Goal: Task Accomplishment & Management: Manage account settings

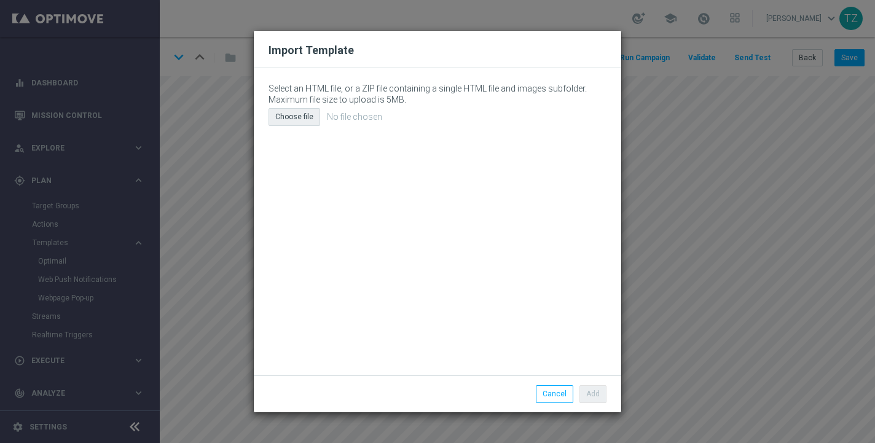
click at [283, 117] on div "Choose file" at bounding box center [295, 116] width 52 height 17
type input "C:\fakepath\Original-Header.html"
click at [603, 395] on button "Add" at bounding box center [593, 393] width 27 height 17
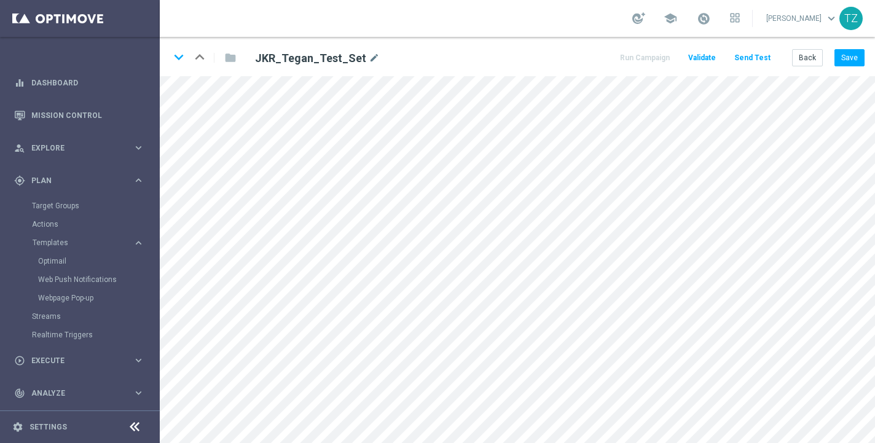
click at [754, 60] on button "Send Test" at bounding box center [753, 58] width 40 height 17
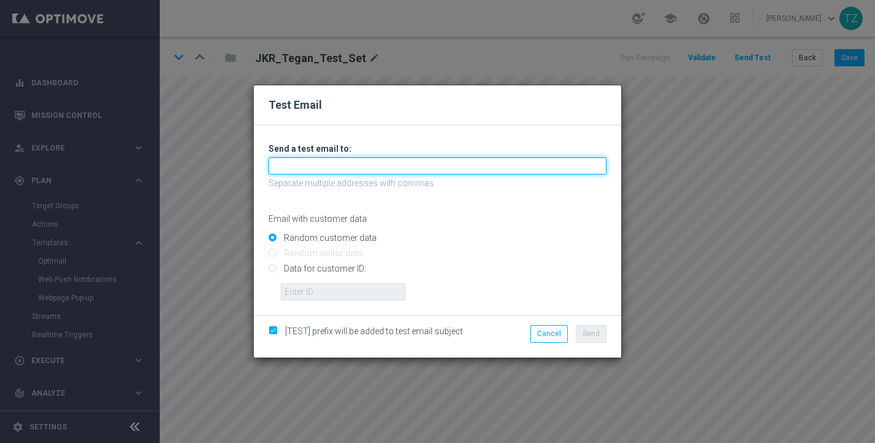
click at [347, 163] on input "text" at bounding box center [438, 165] width 338 height 17
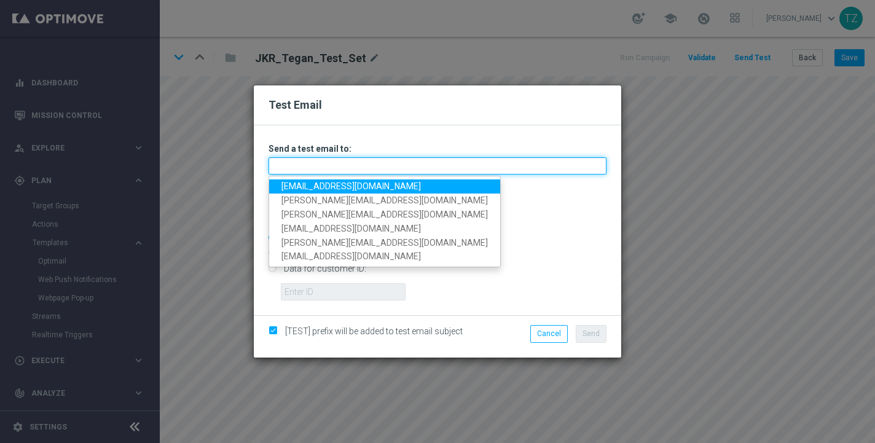
type input "[EMAIL_ADDRESS][DOMAIN_NAME]"
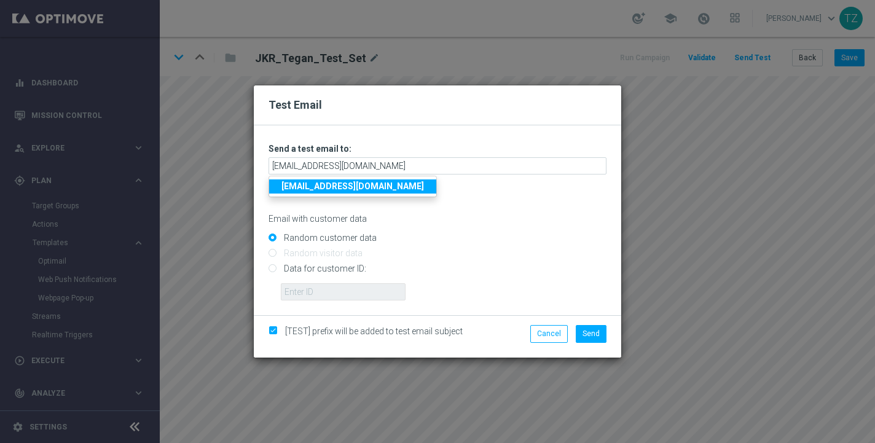
click at [352, 189] on strong "[EMAIL_ADDRESS][DOMAIN_NAME]" at bounding box center [352, 186] width 143 height 10
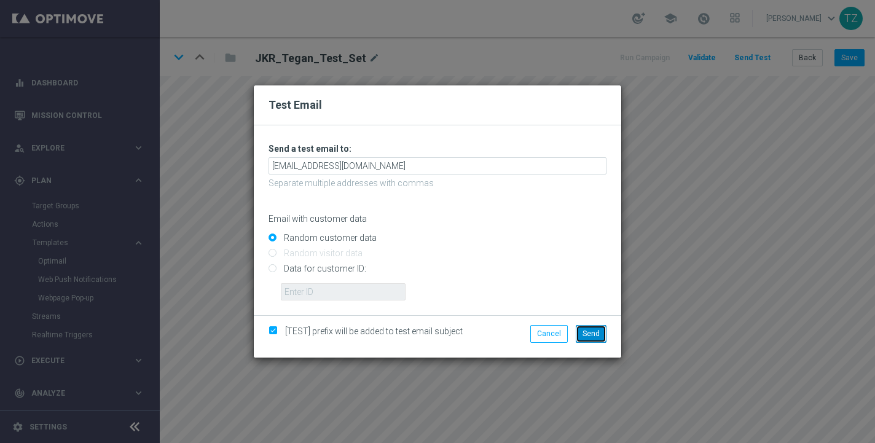
click at [593, 336] on span "Send" at bounding box center [591, 333] width 17 height 9
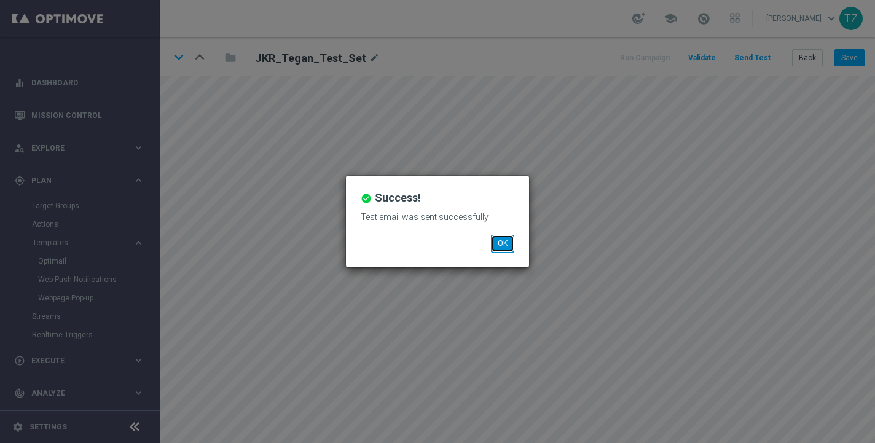
click at [503, 245] on button "OK" at bounding box center [502, 243] width 23 height 17
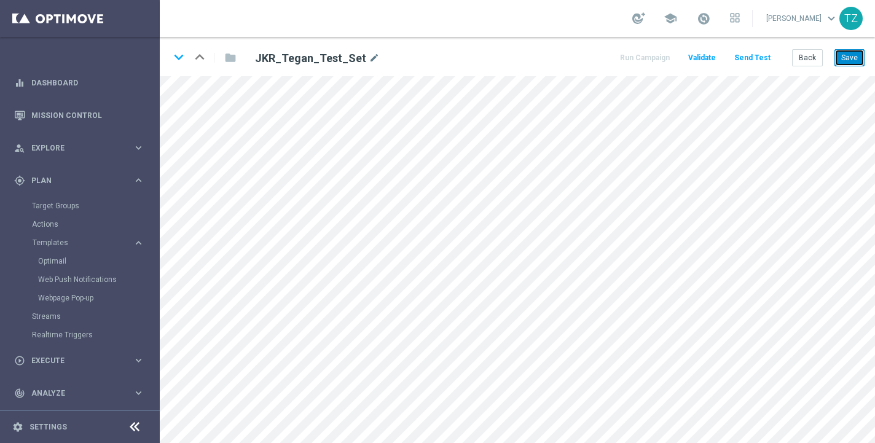
click at [856, 58] on button "Save" at bounding box center [850, 57] width 30 height 17
click at [309, 53] on h2 "JKR_Tegan_Test_Set" at bounding box center [310, 58] width 111 height 15
click at [329, 55] on h2 "JKR_Tegan_Test_Set" at bounding box center [310, 58] width 111 height 15
click at [317, 57] on h2 "JKR_Tegan_Test_Set" at bounding box center [310, 58] width 111 height 15
click at [369, 57] on icon "mode_edit" at bounding box center [374, 58] width 11 height 15
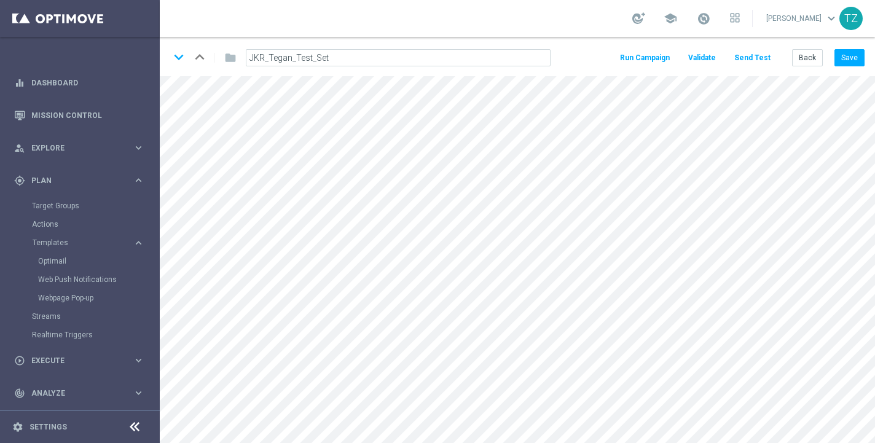
click at [318, 58] on input "JKR_Tegan_Test_Set" at bounding box center [398, 57] width 305 height 17
click at [340, 61] on input "JKR_Tegan_Test_Set" at bounding box center [398, 57] width 305 height 17
type input "JKR_Tegan_Test_Set_ORIGINAL HEADER"
click at [851, 56] on button "Save" at bounding box center [850, 57] width 30 height 17
click at [236, 56] on div "keyboard_arrow_down keyboard_arrow_up folder JKR_Tegan_Test_Set_ORIGINAL HEADER…" at bounding box center [365, 58] width 391 height 20
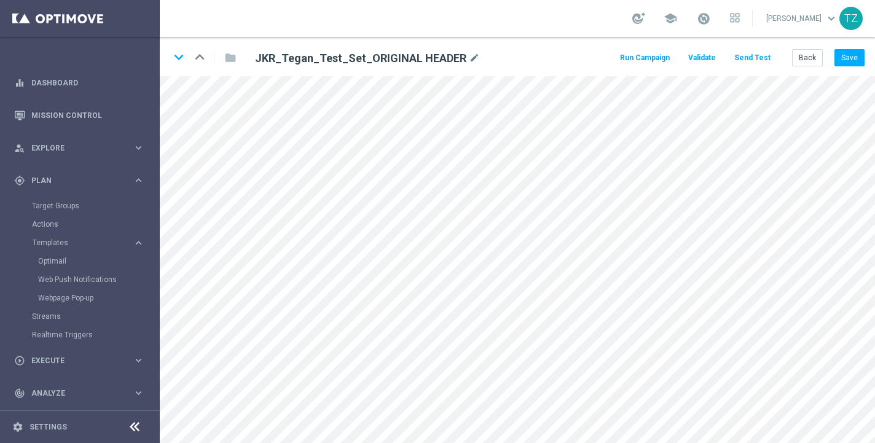
click at [574, 61] on div "keyboard_arrow_down keyboard_arrow_up folder JKR_Tegan_Test_Set_ORIGINAL HEADER…" at bounding box center [517, 56] width 715 height 39
click at [266, 60] on h2 "JKR_Tegan_Test_Set_ORIGINAL HEADER" at bounding box center [360, 58] width 211 height 15
click at [227, 60] on div "folder" at bounding box center [223, 58] width 25 height 20
click at [232, 55] on div "folder" at bounding box center [223, 58] width 25 height 20
click at [50, 241] on span "Templates" at bounding box center [77, 242] width 88 height 7
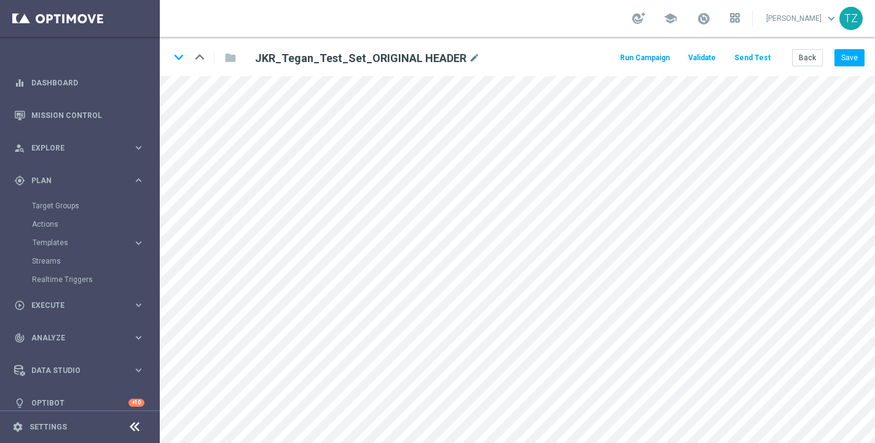
click at [739, 19] on icon at bounding box center [737, 20] width 3 height 3
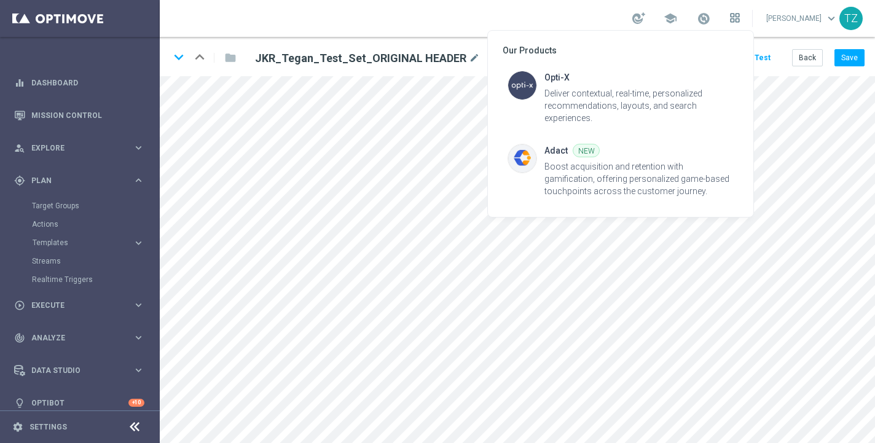
click at [751, 18] on div at bounding box center [437, 221] width 875 height 443
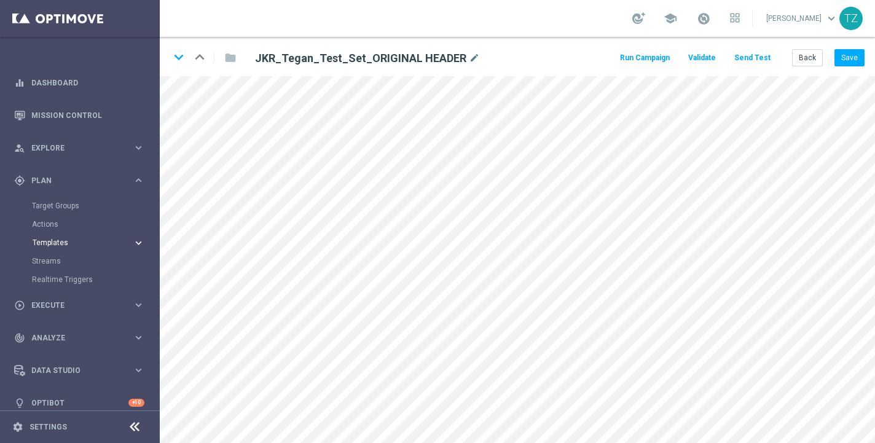
scroll to position [12, 0]
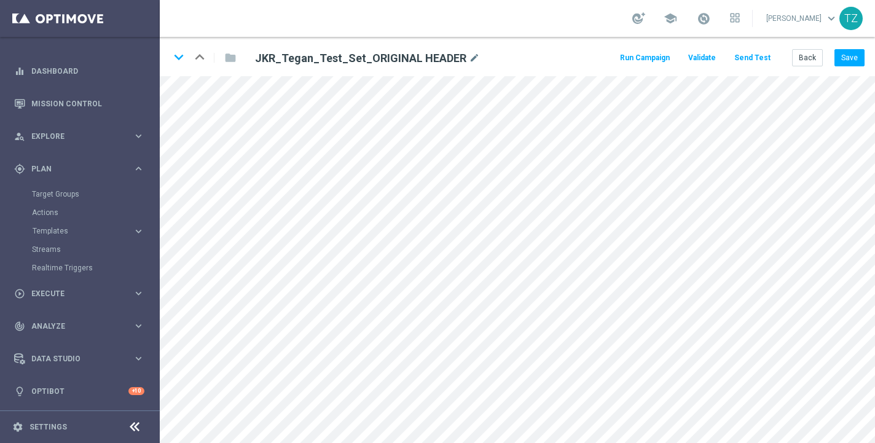
click at [753, 55] on button "Send Test" at bounding box center [753, 58] width 40 height 17
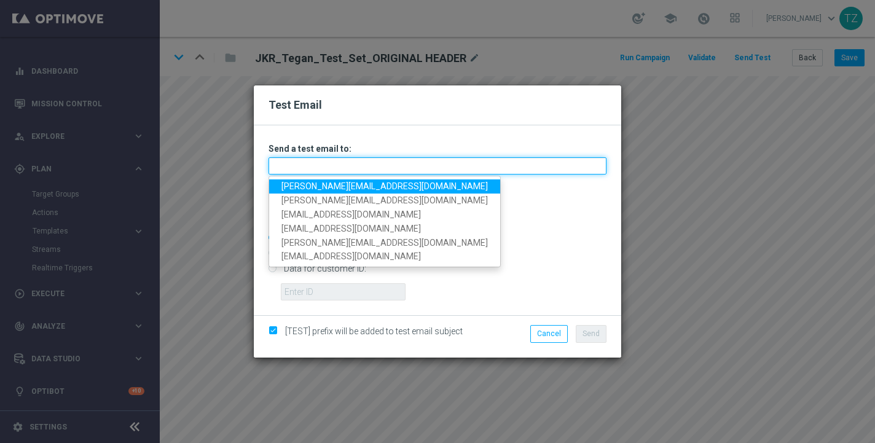
click at [395, 164] on input "text" at bounding box center [438, 165] width 338 height 17
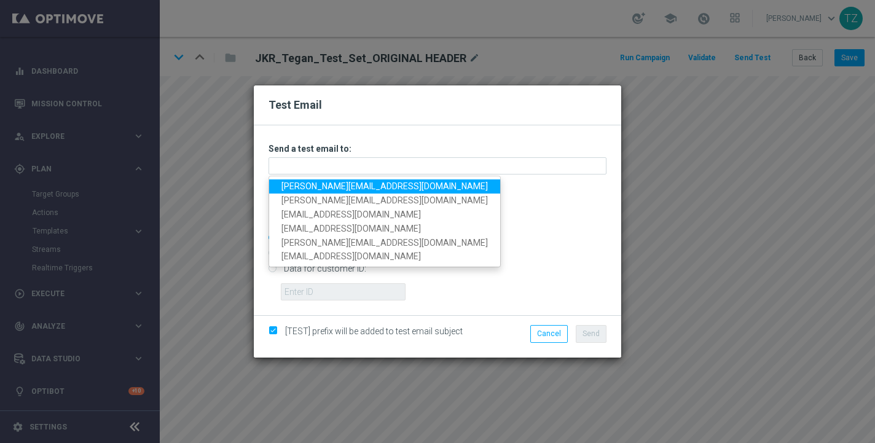
click at [298, 186] on link "[PERSON_NAME][EMAIL_ADDRESS][DOMAIN_NAME]" at bounding box center [384, 186] width 231 height 14
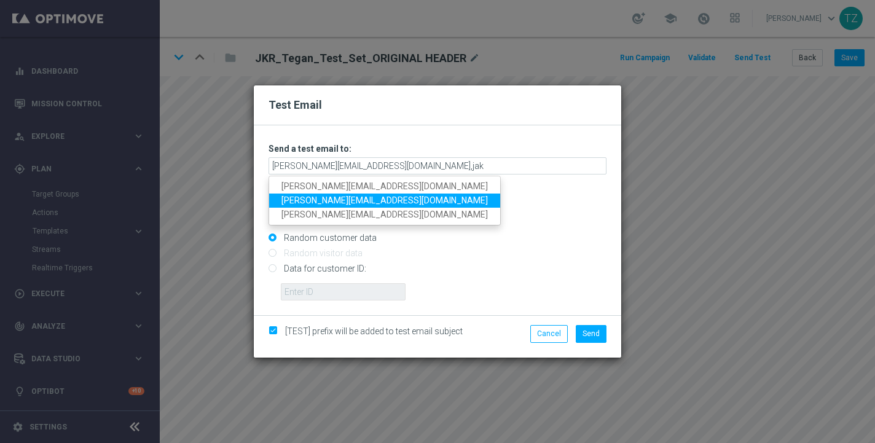
click at [299, 203] on link "[PERSON_NAME][EMAIL_ADDRESS][DOMAIN_NAME]" at bounding box center [384, 201] width 231 height 14
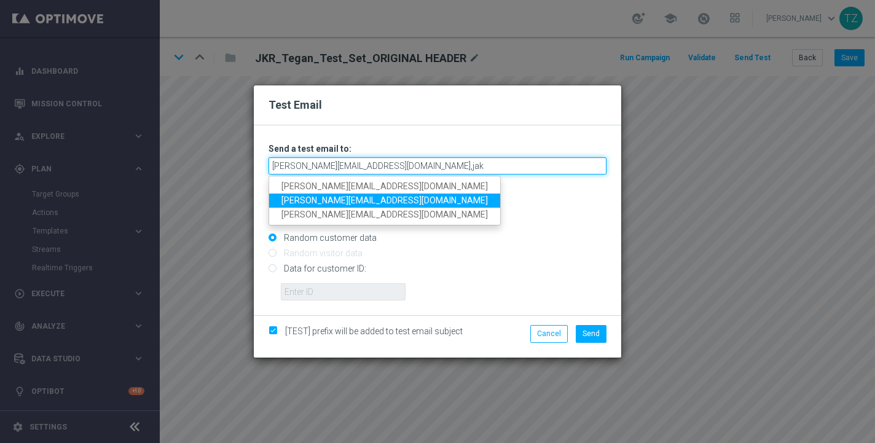
type input "[PERSON_NAME][EMAIL_ADDRESS][DOMAIN_NAME],[DOMAIN_NAME][EMAIL_ADDRESS][DOMAIN_N…"
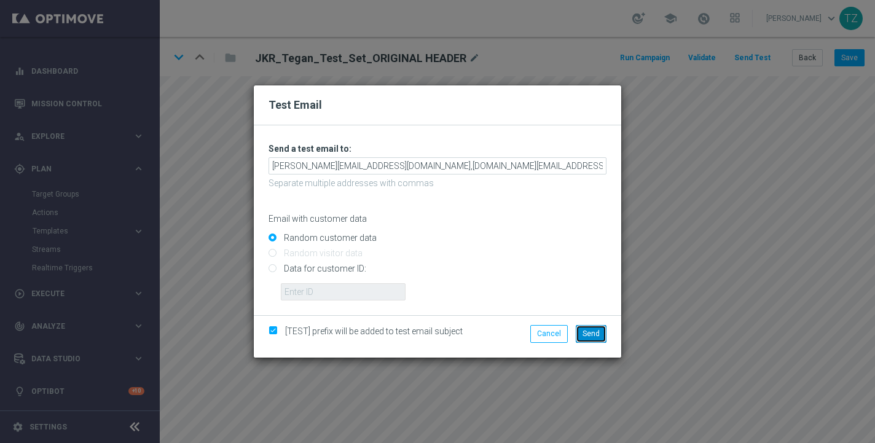
click at [590, 331] on span "Send" at bounding box center [591, 333] width 17 height 9
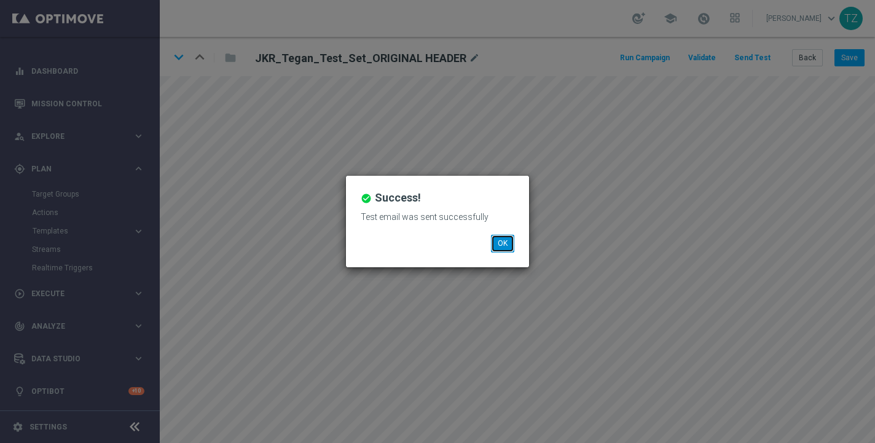
click at [504, 244] on button "OK" at bounding box center [502, 243] width 23 height 17
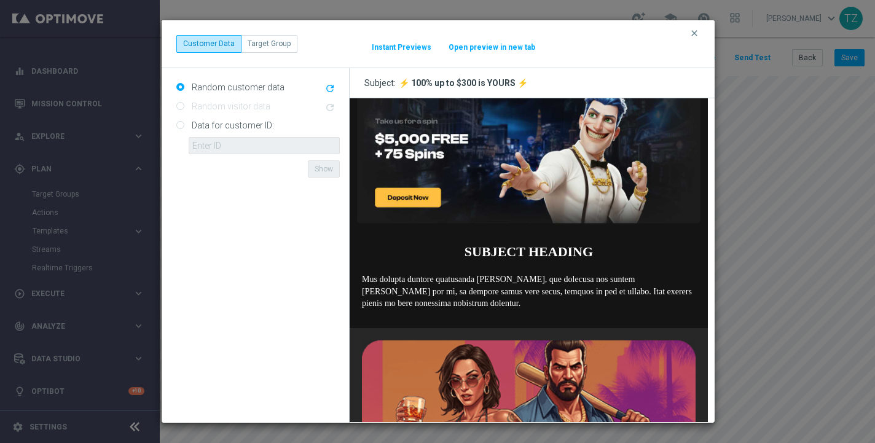
scroll to position [0, 0]
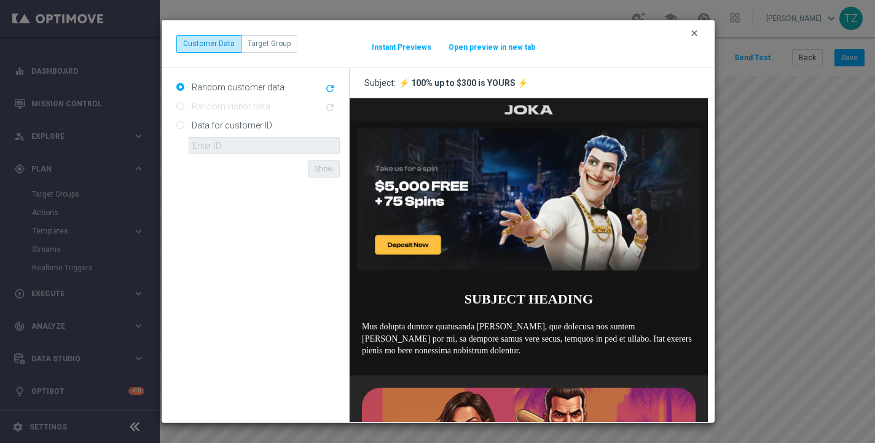
click at [695, 34] on icon "clear" at bounding box center [695, 33] width 10 height 10
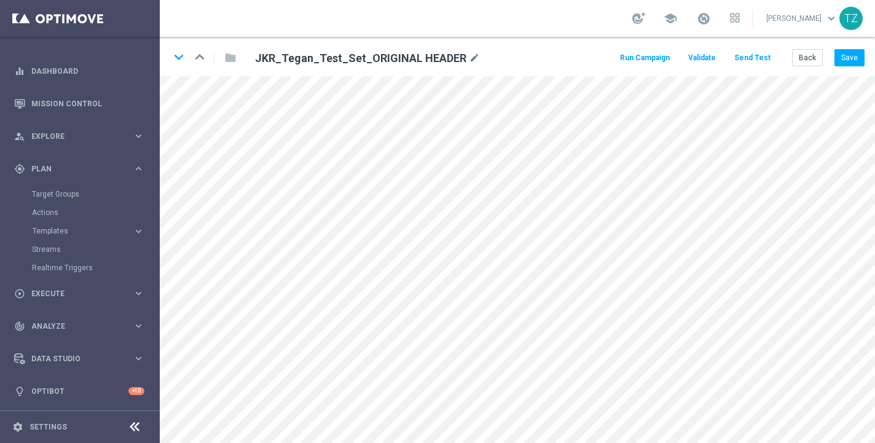
click at [360, 57] on h2 "JKR_Tegan_Test_Set_ORIGINAL HEADER" at bounding box center [360, 58] width 211 height 15
copy div "JKR_Tegan_Test_Set_ORIGINAL HEADER"
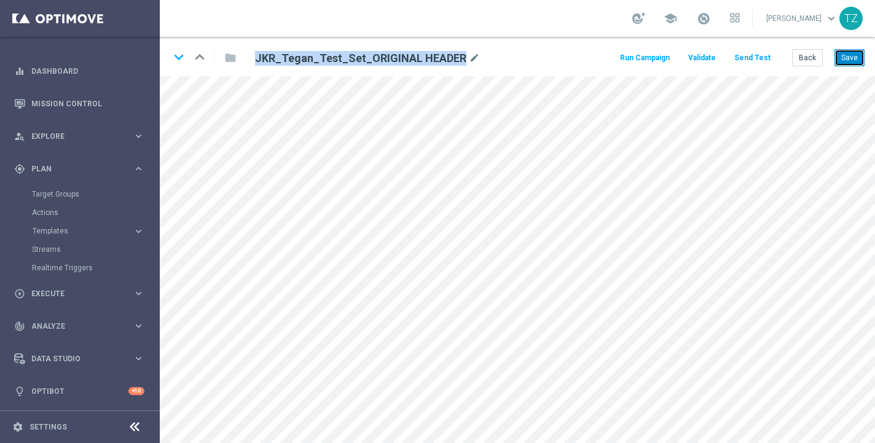
click at [852, 56] on button "Save" at bounding box center [850, 57] width 30 height 17
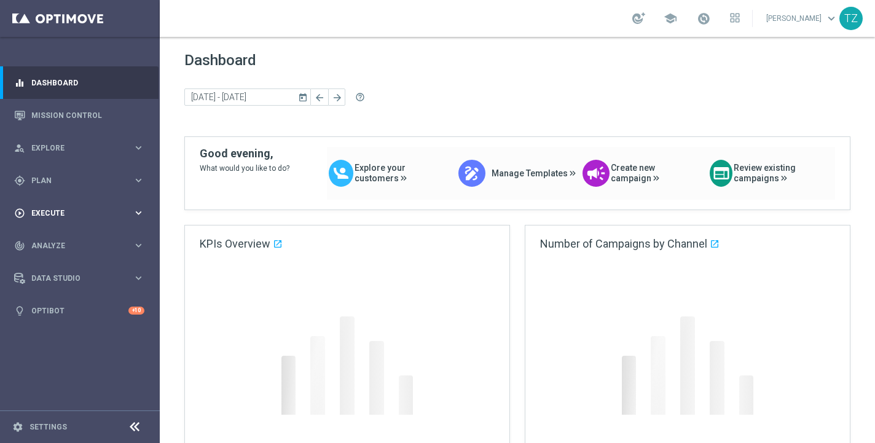
click at [89, 227] on div "play_circle_outline Execute keyboard_arrow_right" at bounding box center [79, 213] width 159 height 33
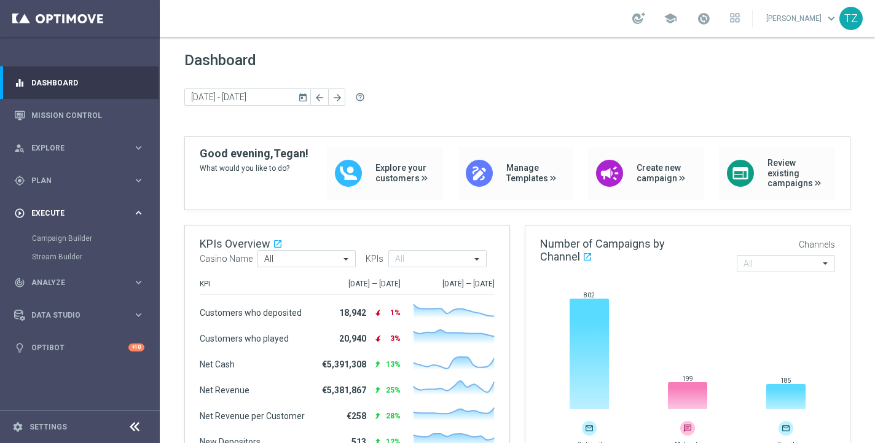
click at [102, 213] on span "Execute" at bounding box center [81, 213] width 101 height 7
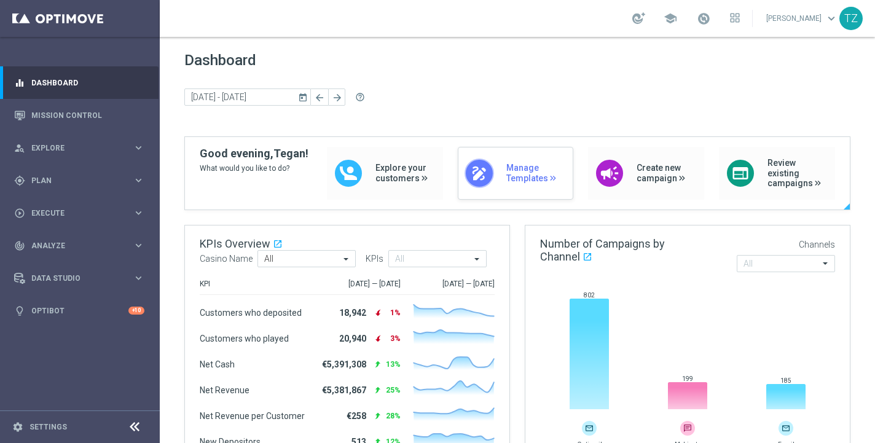
click at [503, 186] on div "draw Manage Templates" at bounding box center [516, 173] width 116 height 53
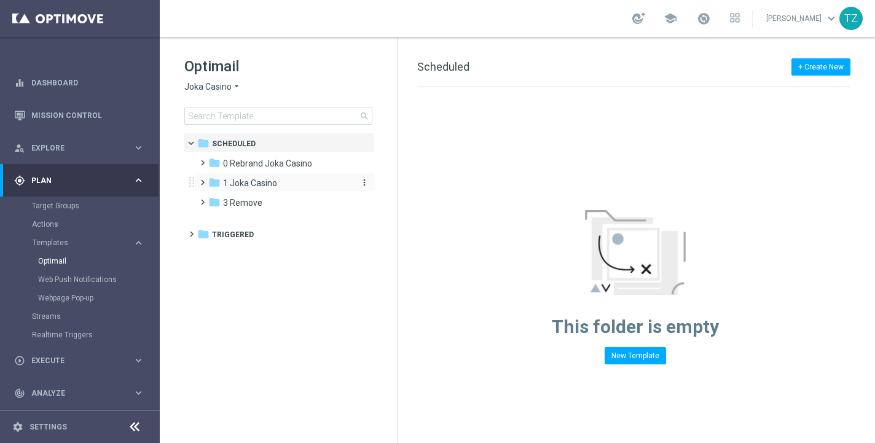
click at [246, 179] on span "1 Joka Casino" at bounding box center [250, 183] width 54 height 11
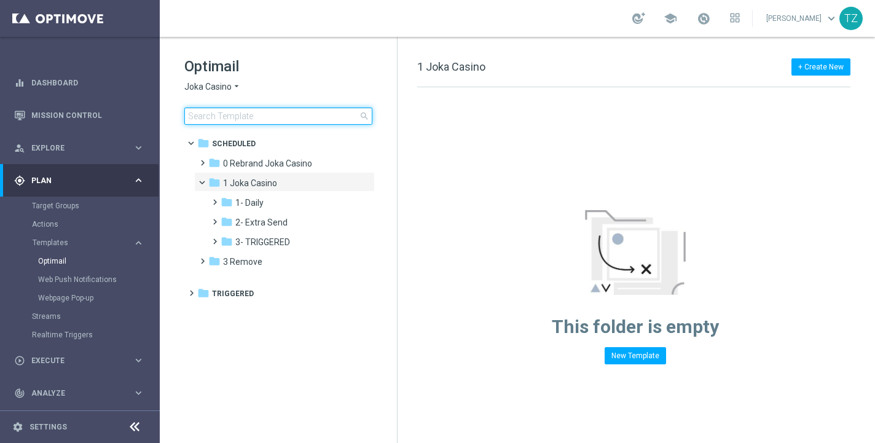
click at [267, 120] on input at bounding box center [278, 116] width 188 height 17
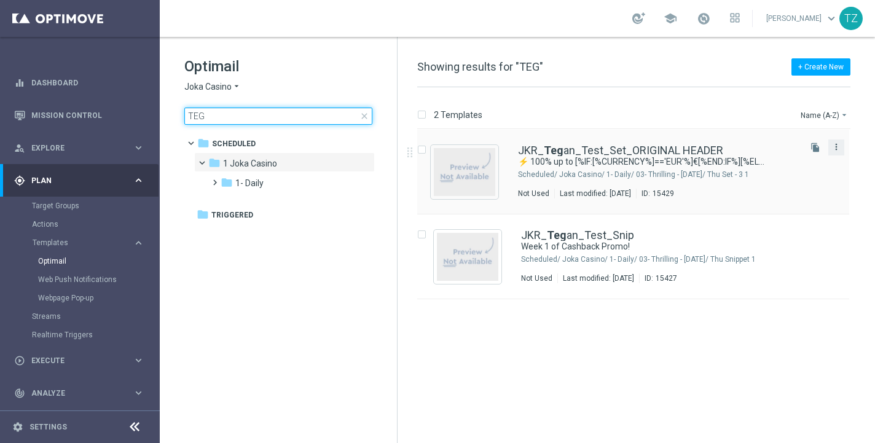
type input "TEG"
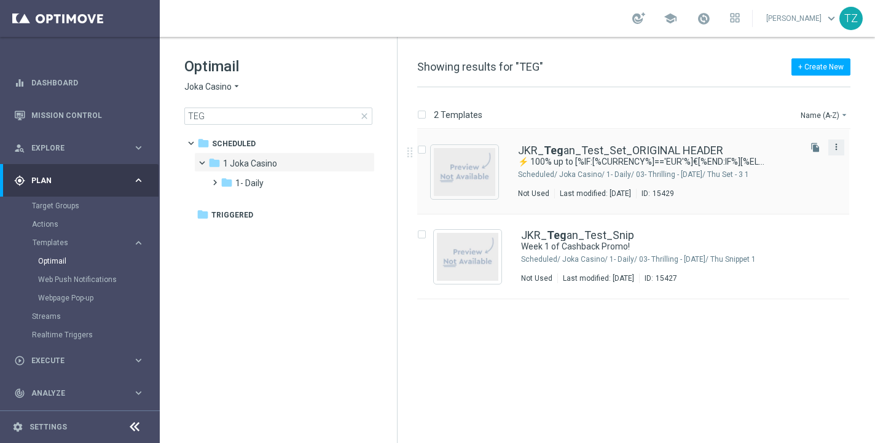
click at [835, 149] on icon "more_vert" at bounding box center [837, 147] width 10 height 10
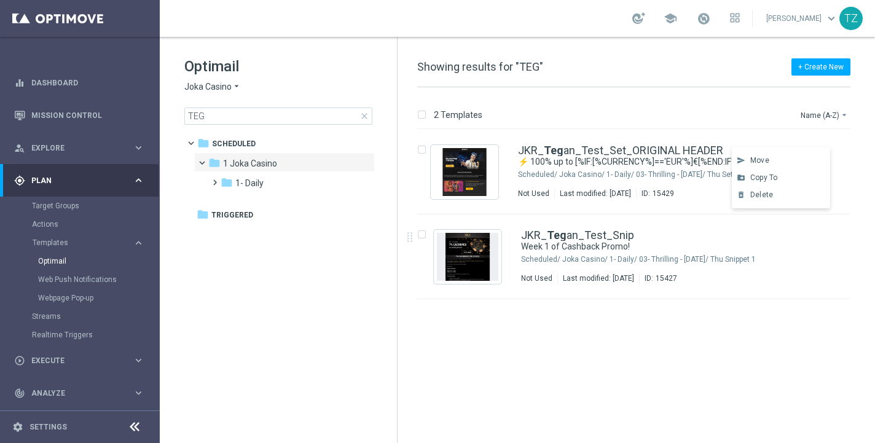
click at [808, 358] on div "insert_drive_file JKR_ Teg an_Test_Set_ORIGINAL HEADER ⚡ 100% up to [%IF:[%CURR…" at bounding box center [639, 286] width 468 height 313
click at [814, 147] on icon "file_copy" at bounding box center [816, 148] width 10 height 10
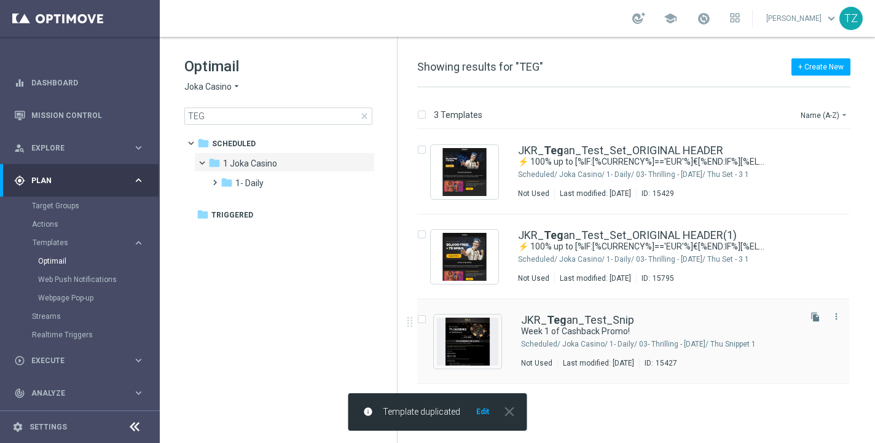
click at [422, 318] on input "Press SPACE to select this row." at bounding box center [421, 321] width 8 height 8
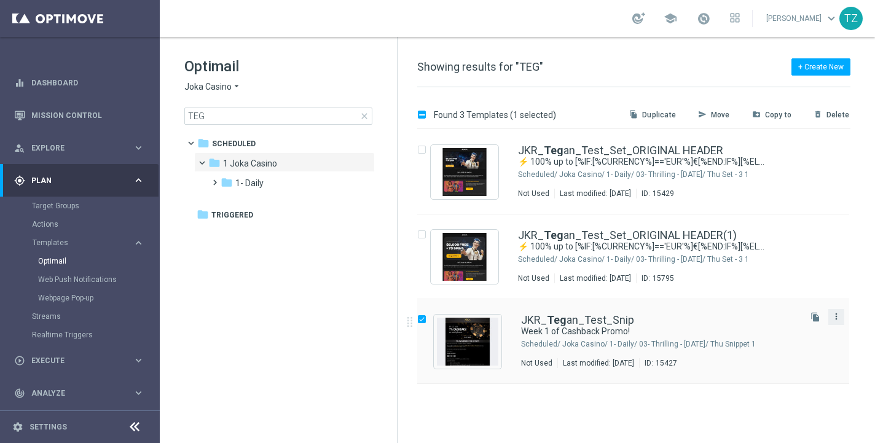
click at [837, 315] on icon "more_vert" at bounding box center [837, 317] width 10 height 10
click at [765, 367] on span "Delete" at bounding box center [761, 364] width 23 height 9
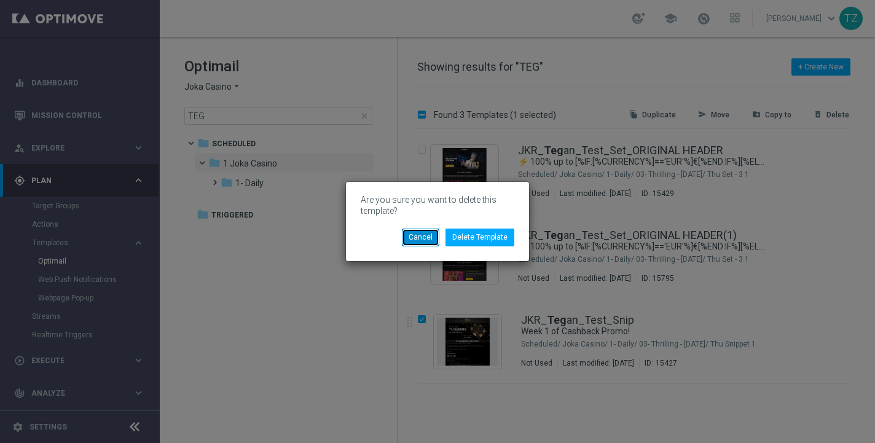
click at [421, 239] on button "Cancel" at bounding box center [420, 237] width 37 height 17
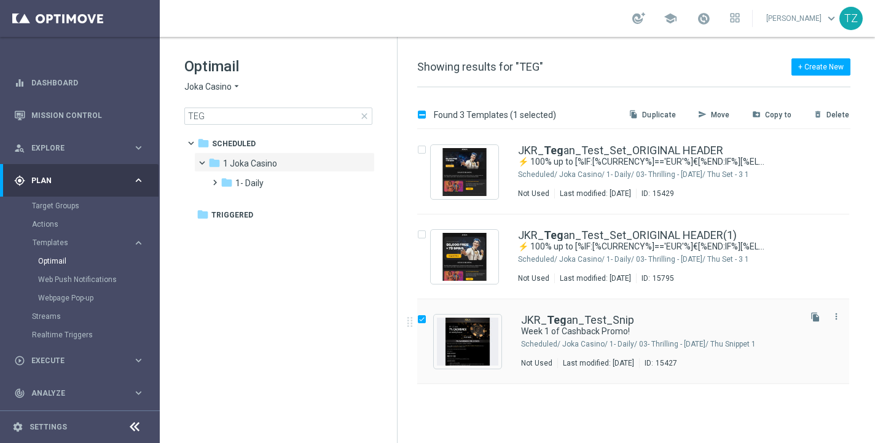
click at [422, 320] on input "Press SPACE to select this row." at bounding box center [421, 321] width 8 height 8
checkbox input "false"
click at [838, 317] on icon "more_vert" at bounding box center [837, 317] width 10 height 10
click at [743, 403] on div "insert_drive_file JKR_ Teg an_Test_Set_ORIGINAL HEADER ⚡ 100% up to [%IF:[%CURR…" at bounding box center [639, 286] width 468 height 313
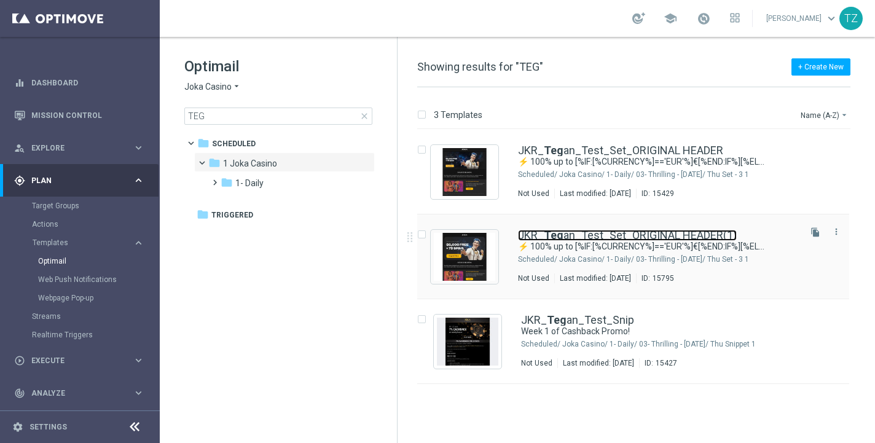
click at [691, 232] on link "JKR_ Teg an_Test_Set_ORIGINAL HEADER(1)" at bounding box center [627, 235] width 219 height 11
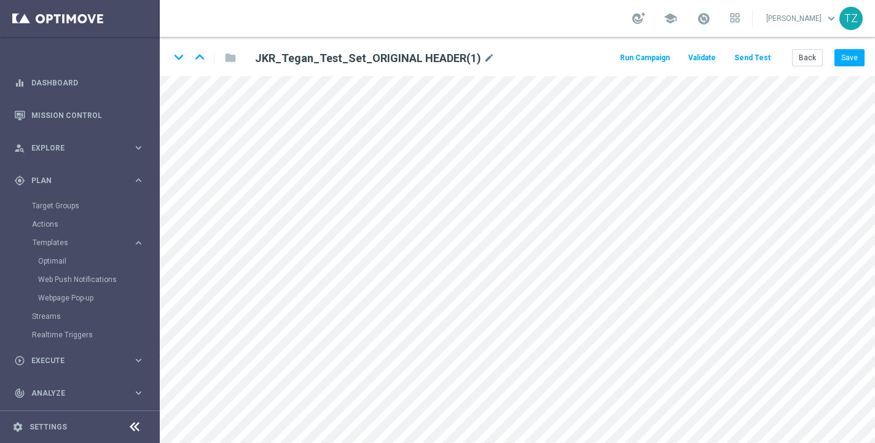
click at [384, 57] on h2 "JKR_Tegan_Test_Set_ORIGINAL HEADER(1)" at bounding box center [368, 58] width 226 height 15
drag, startPoint x: 364, startPoint y: 55, endPoint x: 415, endPoint y: 55, distance: 51.0
click at [415, 55] on h2 "JKR_Tegan_Test_Set_ORIGINAL HEADER(1)" at bounding box center [368, 58] width 226 height 15
click at [484, 60] on icon "mode_edit" at bounding box center [489, 58] width 11 height 15
click at [350, 55] on input "JKR_Tegan_Test_Set_ORIGINAL HEADER(1)" at bounding box center [398, 57] width 305 height 17
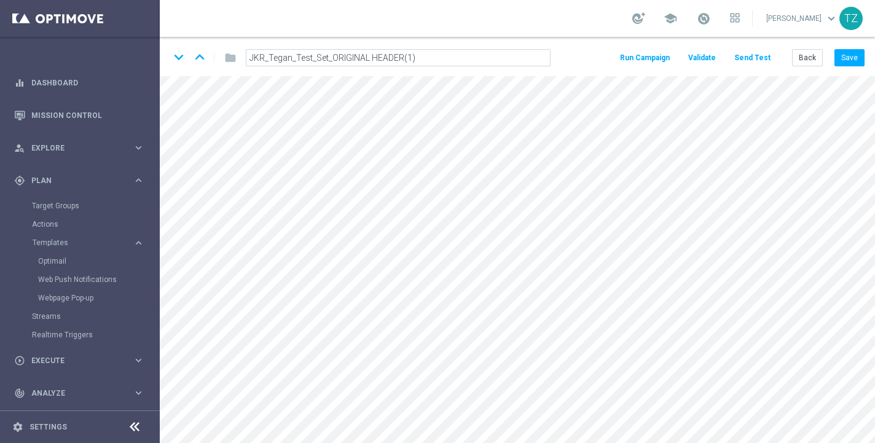
drag, startPoint x: 418, startPoint y: 57, endPoint x: 404, endPoint y: 57, distance: 14.1
click at [404, 57] on input "JKR_Tegan_Test_Set_ORIGINAL HEADER(1)" at bounding box center [398, 57] width 305 height 17
click at [368, 56] on input "JKR_Tegan_Test_Set_ORIGINAL HEADER" at bounding box center [398, 57] width 305 height 17
drag, startPoint x: 368, startPoint y: 59, endPoint x: 331, endPoint y: 59, distance: 36.9
click at [331, 59] on input "JKR_Tegan_Test_Set_ORIGINAL HEADER" at bounding box center [398, 57] width 305 height 17
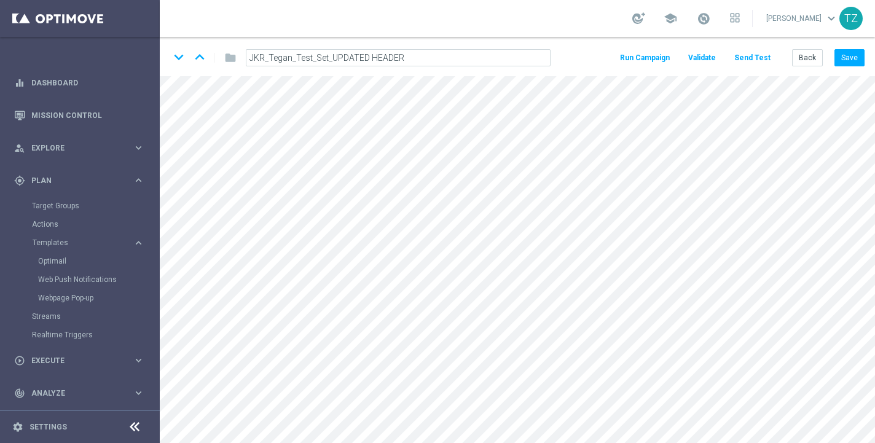
click at [414, 60] on input "JKR_Tegan_Test_Set_UPDATED HEADER" at bounding box center [398, 57] width 305 height 17
type input "JKR_Tegan_Test_Set_UPDATED HEADER"
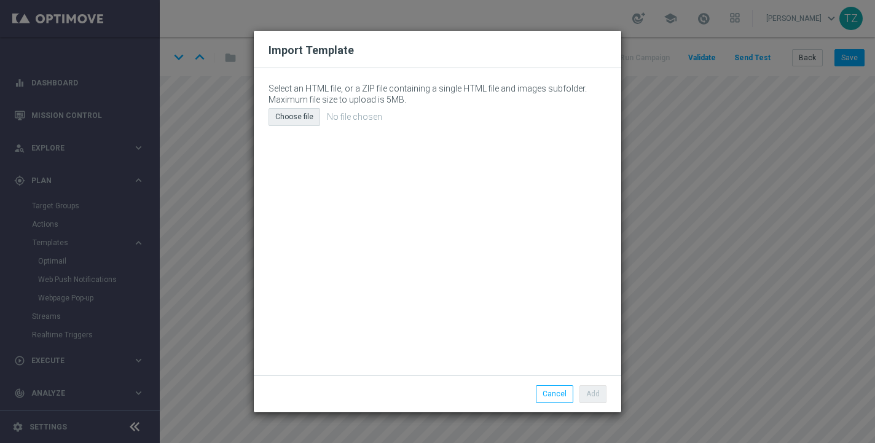
click at [296, 120] on div "Choose file" at bounding box center [295, 116] width 52 height 17
type input "C:\fakepath\New-Header.html"
click at [590, 393] on button "Add" at bounding box center [593, 393] width 27 height 17
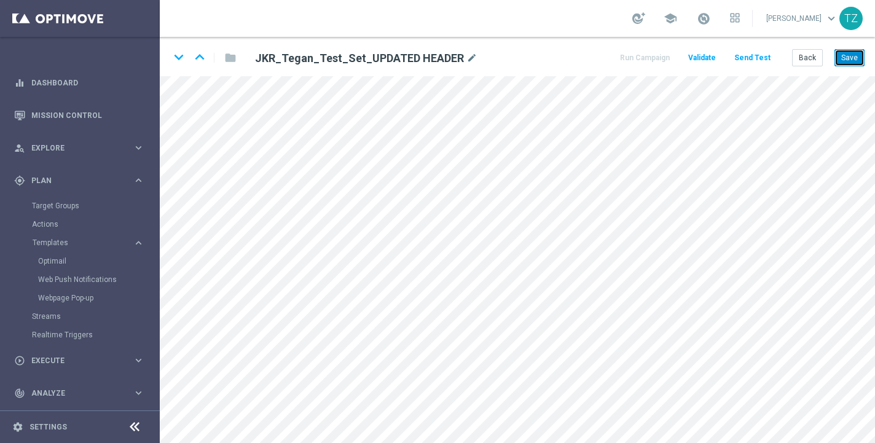
click at [853, 60] on button "Save" at bounding box center [850, 57] width 30 height 17
click at [750, 57] on button "Send Test" at bounding box center [753, 58] width 40 height 17
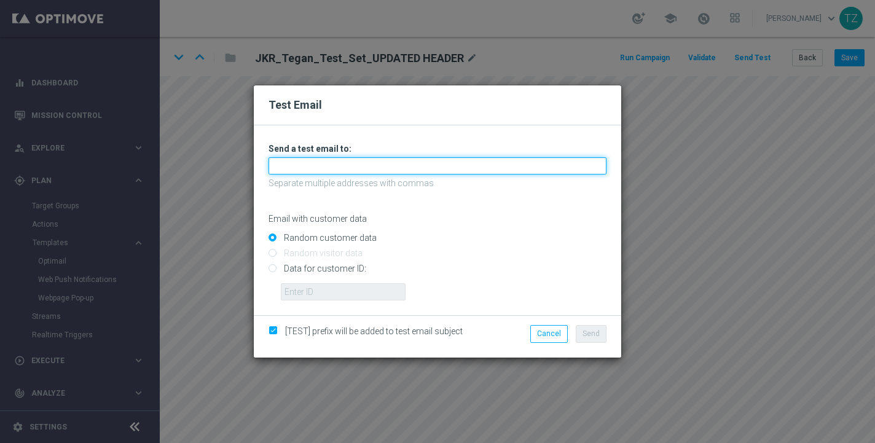
click at [341, 167] on input "text" at bounding box center [438, 165] width 338 height 17
type input "T"
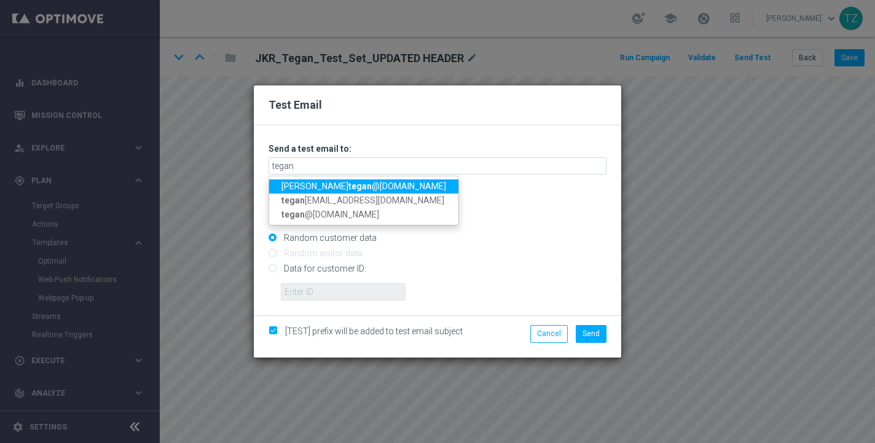
click at [348, 188] on strong "tegan" at bounding box center [359, 186] width 23 height 10
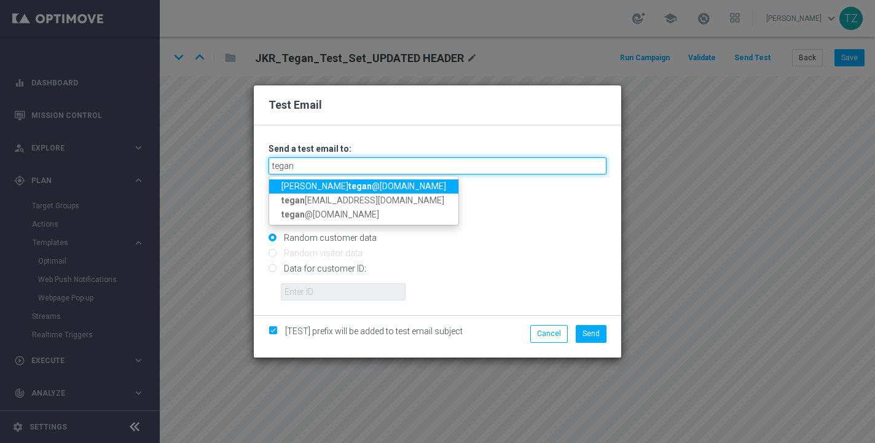
type input "[EMAIL_ADDRESS][DOMAIN_NAME]"
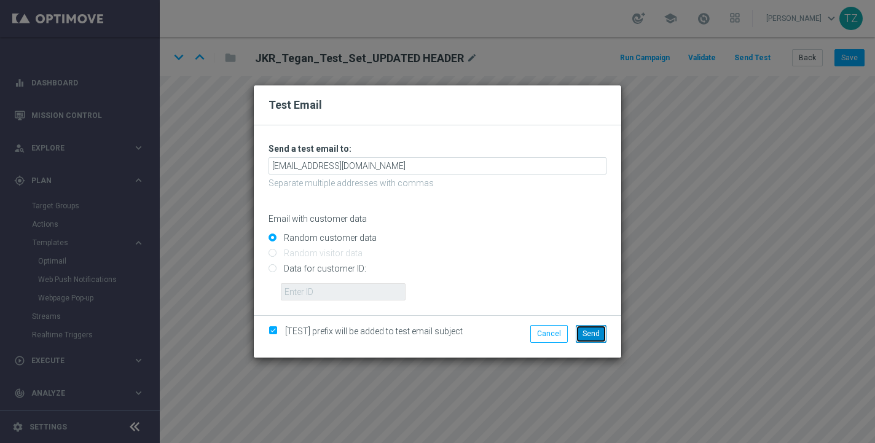
click at [593, 333] on span "Send" at bounding box center [591, 333] width 17 height 9
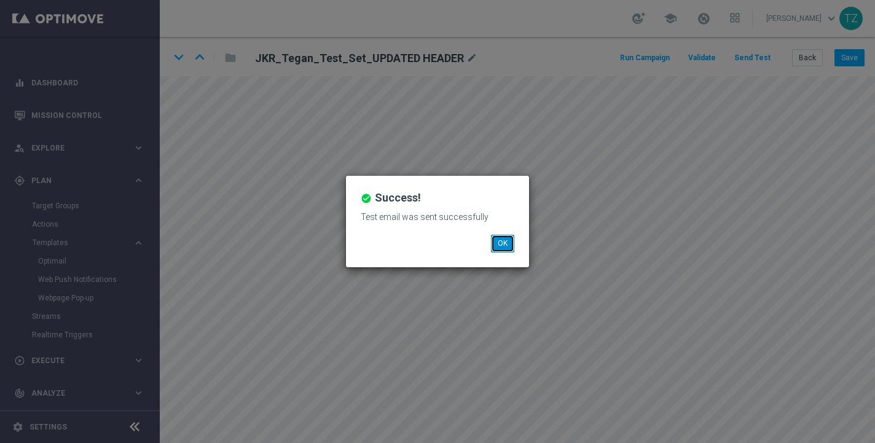
click at [503, 246] on button "OK" at bounding box center [502, 243] width 23 height 17
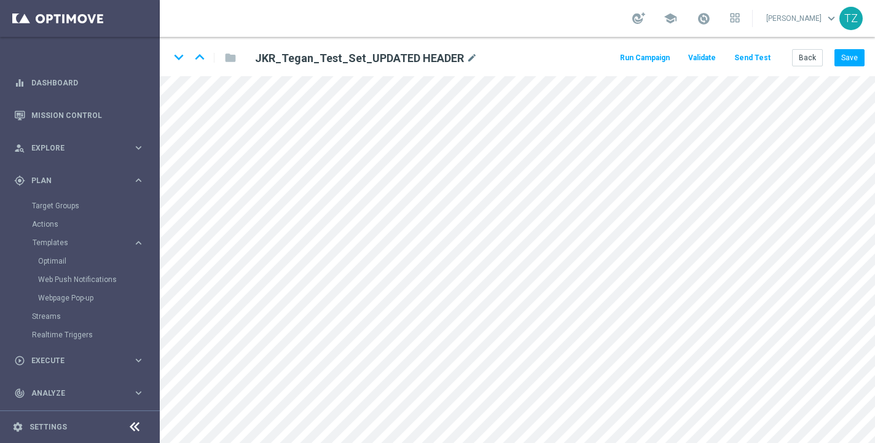
click at [751, 57] on button "Send Test" at bounding box center [753, 58] width 40 height 17
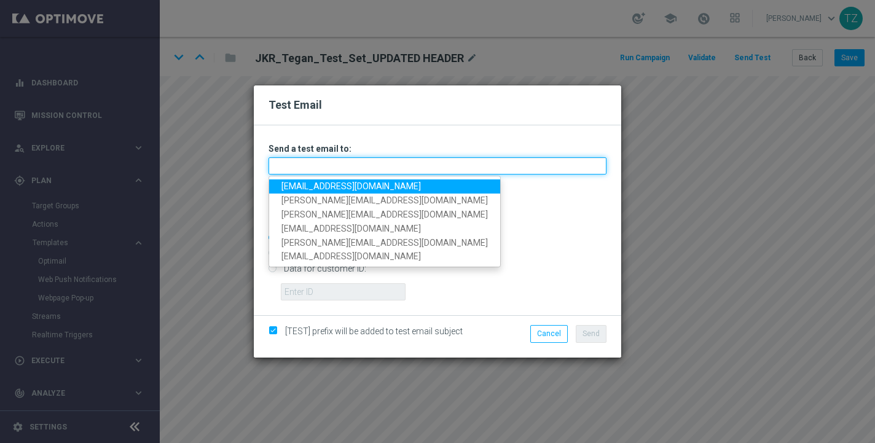
click at [366, 165] on input "text" at bounding box center [438, 165] width 338 height 17
type input "[PERSON_NAME][EMAIL_ADDRESS][DOMAIN_NAME]"
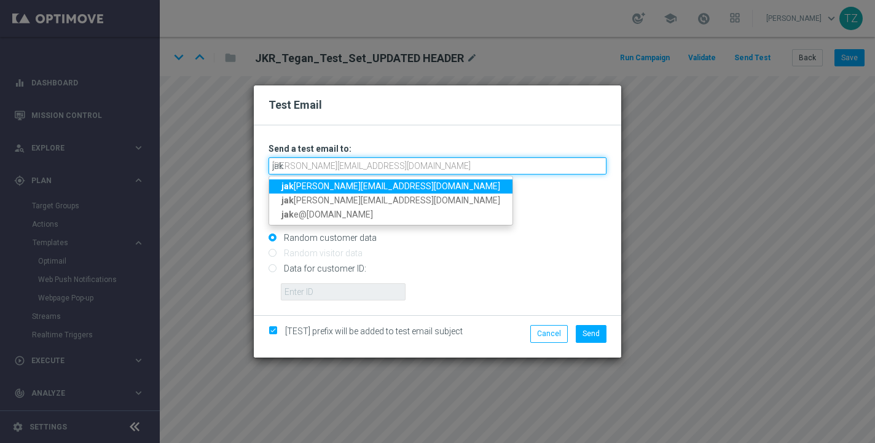
type input "jak"
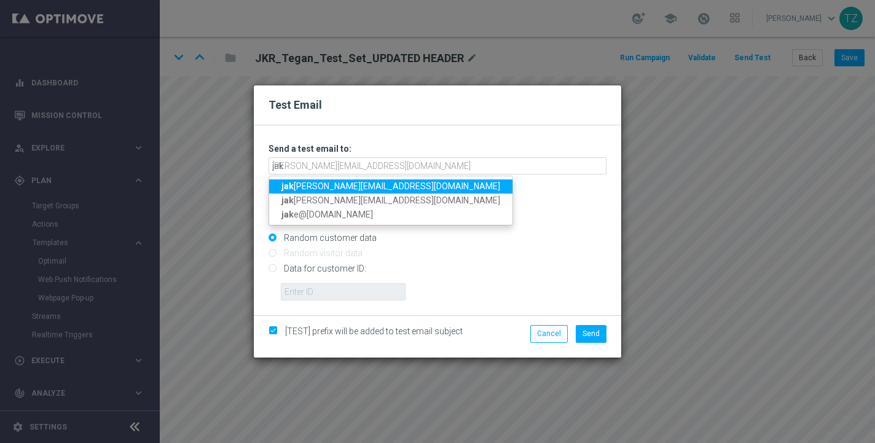
click at [307, 186] on link "jak [PERSON_NAME][EMAIL_ADDRESS][DOMAIN_NAME]" at bounding box center [390, 186] width 243 height 14
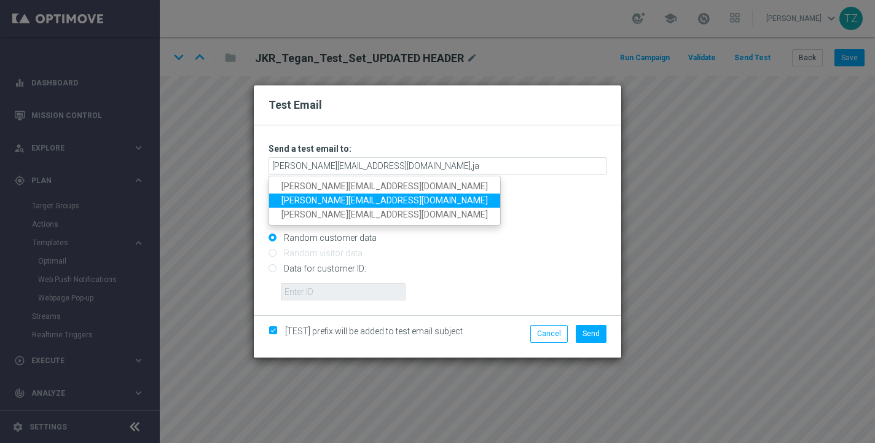
click at [310, 199] on link "[PERSON_NAME][EMAIL_ADDRESS][DOMAIN_NAME]" at bounding box center [384, 201] width 231 height 14
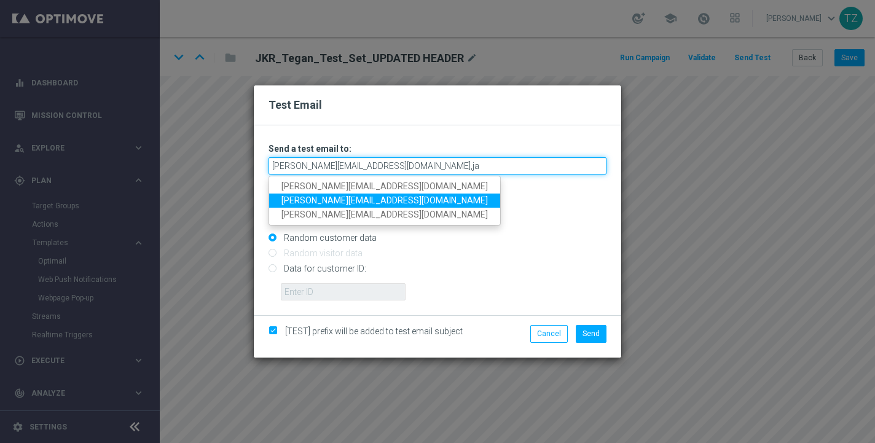
type input "[PERSON_NAME][EMAIL_ADDRESS][DOMAIN_NAME],[DOMAIN_NAME][EMAIL_ADDRESS][DOMAIN_N…"
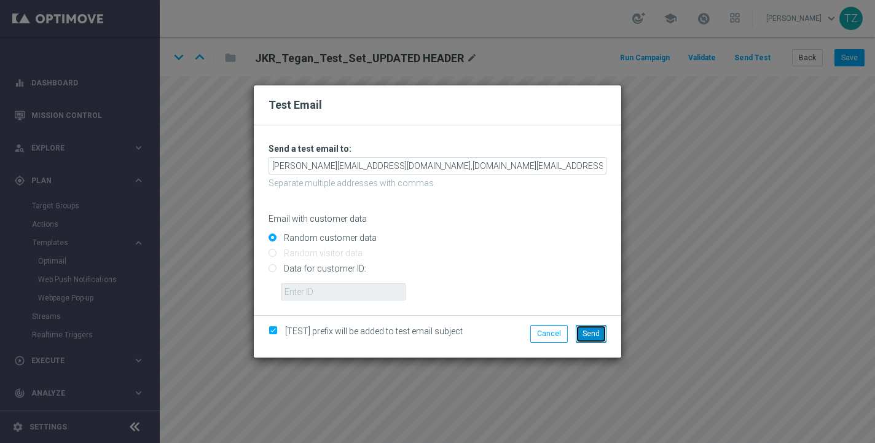
click at [596, 334] on span "Send" at bounding box center [591, 333] width 17 height 9
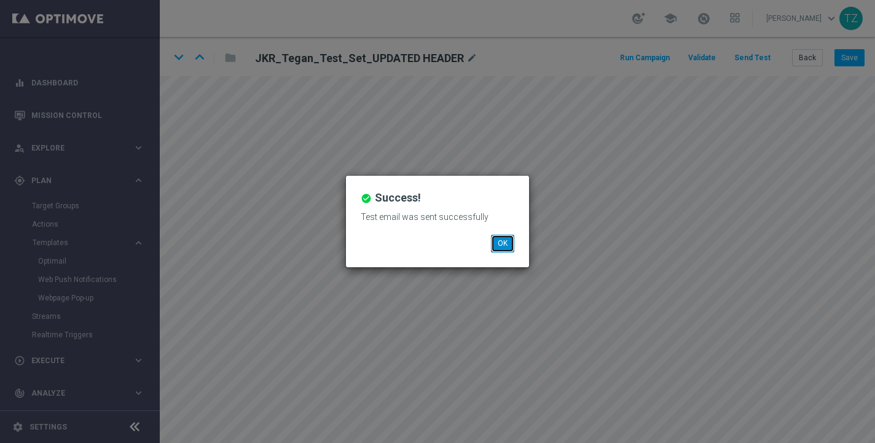
click at [506, 245] on button "OK" at bounding box center [502, 243] width 23 height 17
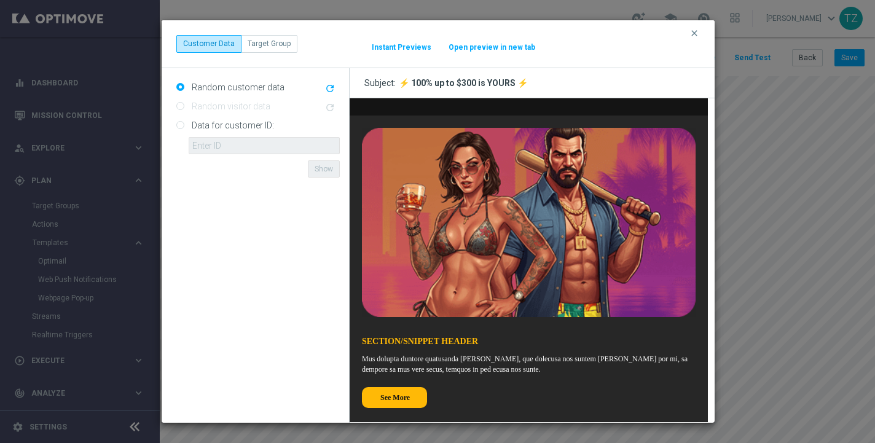
scroll to position [308, 0]
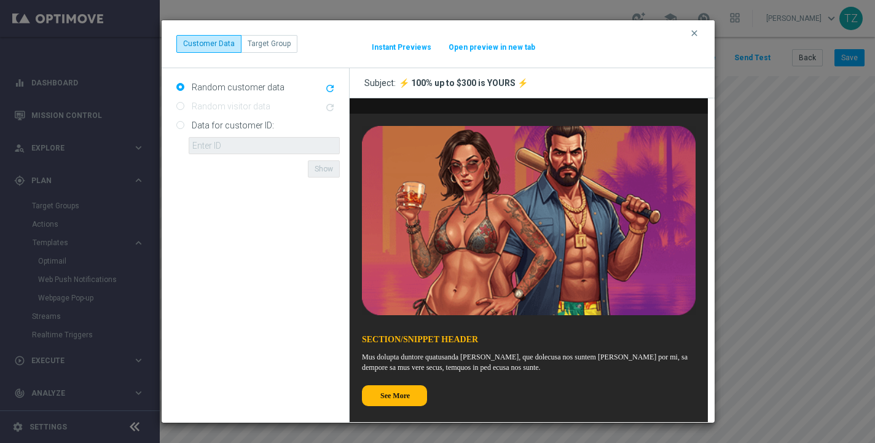
click at [699, 29] on button "clear" at bounding box center [696, 33] width 14 height 11
